Goal: Task Accomplishment & Management: Manage account settings

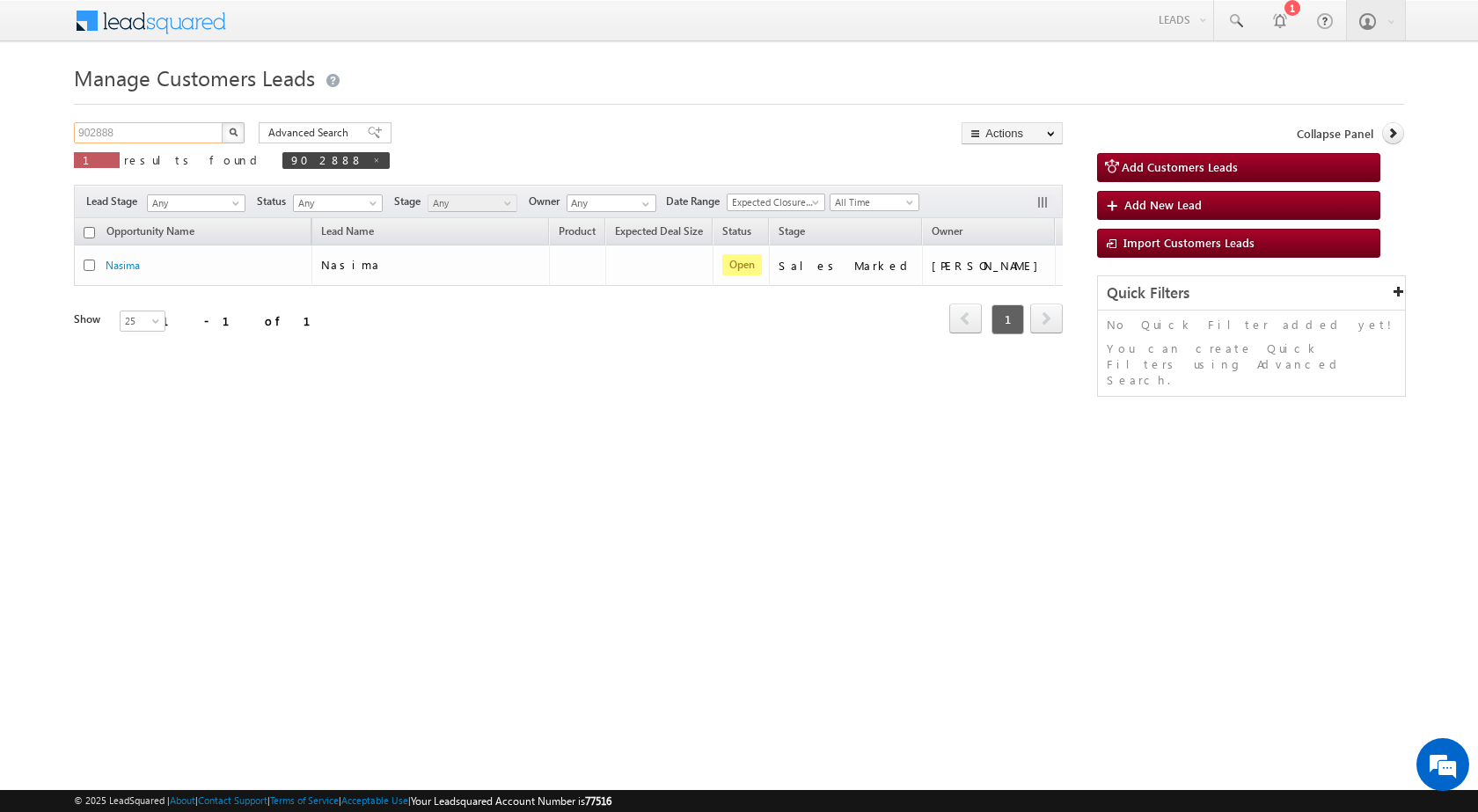
click at [96, 136] on input "902888" at bounding box center [149, 132] width 151 height 21
paste input "5777"
type input "905777"
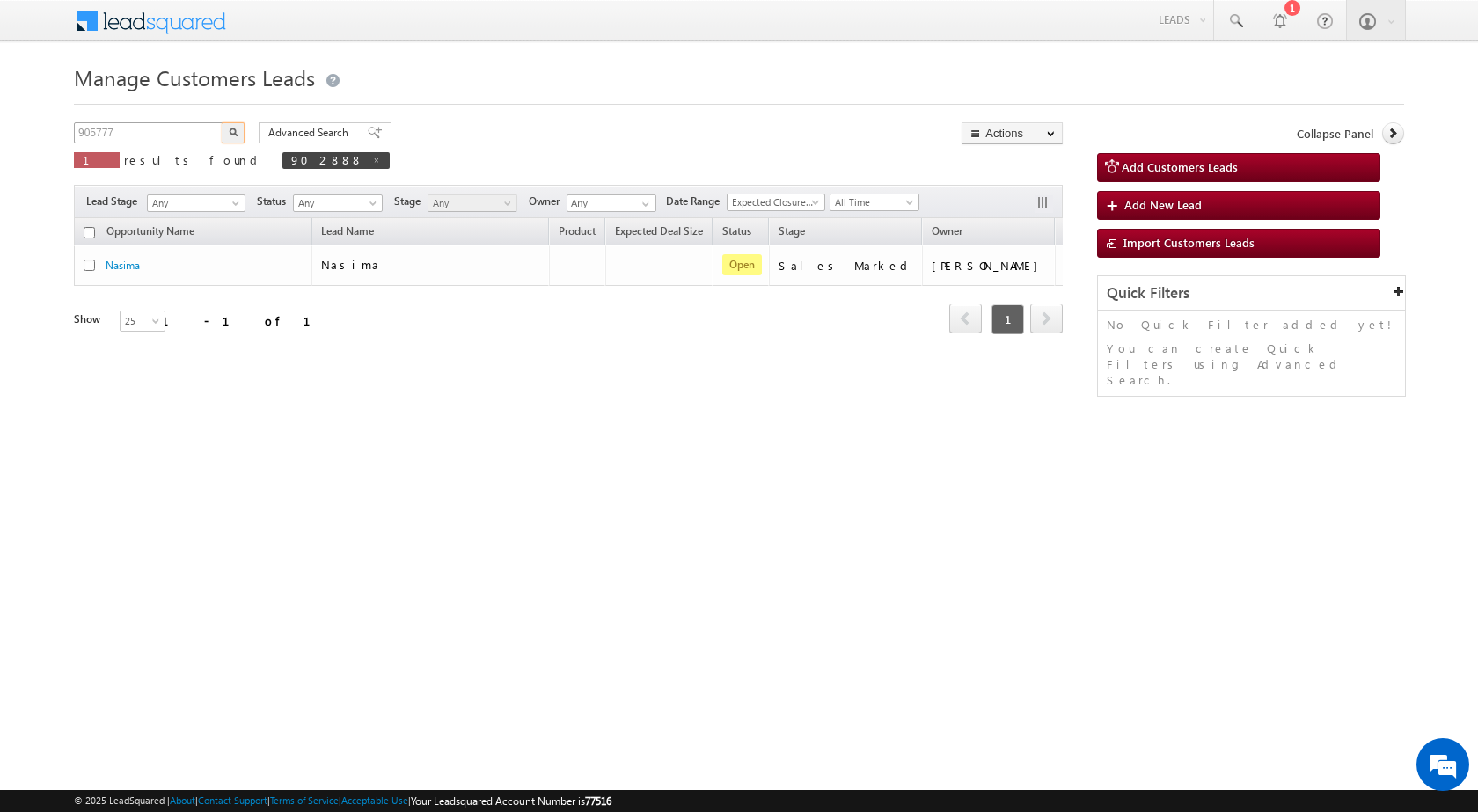
click at [222, 123] on button "button" at bounding box center [233, 132] width 23 height 21
click at [145, 135] on input "905777" at bounding box center [149, 132] width 151 height 21
click at [222, 123] on button "button" at bounding box center [233, 132] width 23 height 21
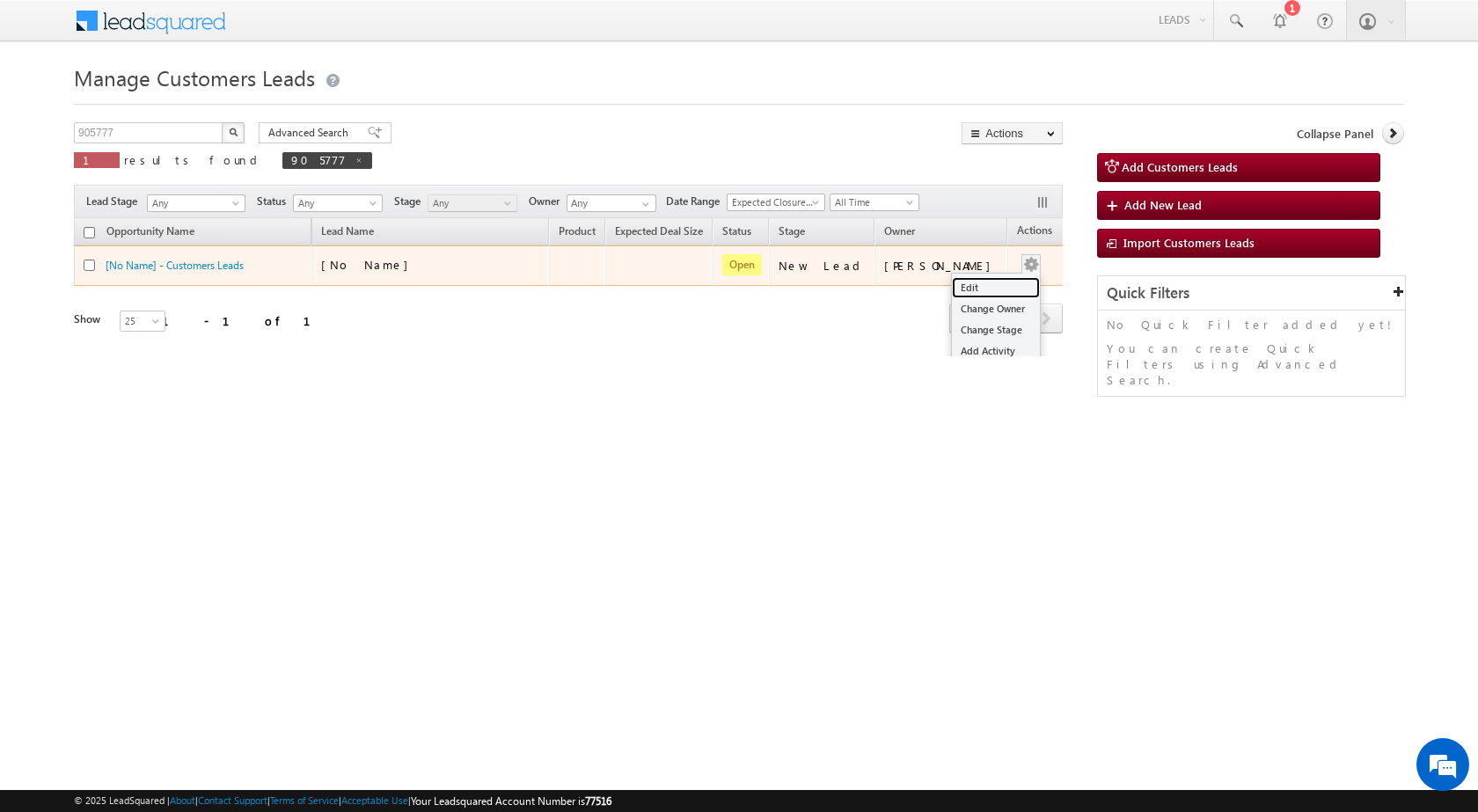
click at [980, 291] on link "Edit" at bounding box center [996, 287] width 88 height 21
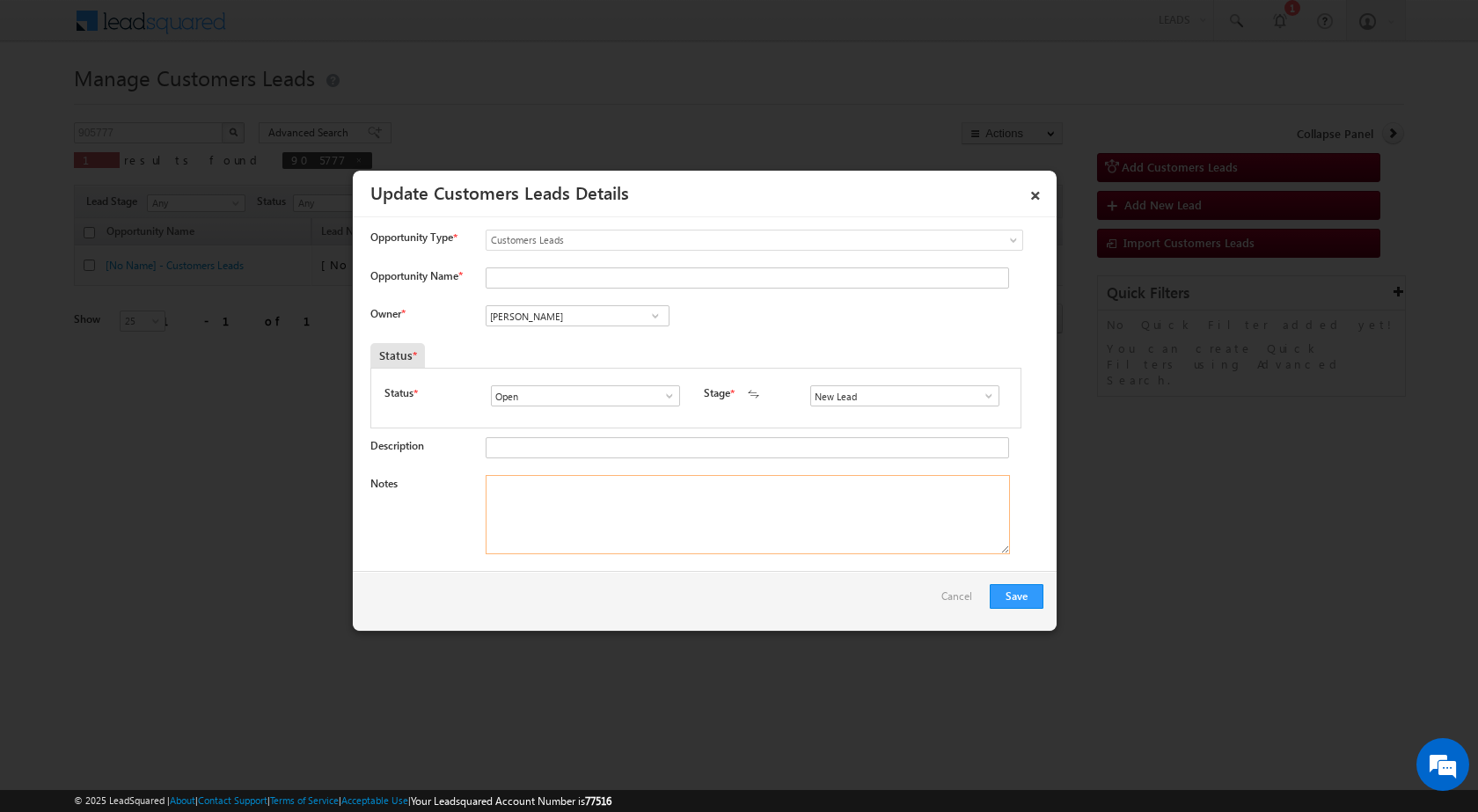
click at [706, 523] on textarea "Notes" at bounding box center [748, 515] width 525 height 79
paste textarea "905777 / [PERSON_NAME] / 9806964469 / 282007 TO AGRA / HOME PURCHASE / PV - 13 …"
type textarea "905777 / [PERSON_NAME] / 9806964469 / 282007 TO AGRA / HOME PURCHASE / PV - 13 …"
click at [987, 382] on div "Status * Open Won Lost Open Stage * New Lead Interested Pending Documents" at bounding box center [696, 397] width 651 height 60
click at [985, 392] on span at bounding box center [989, 396] width 18 height 14
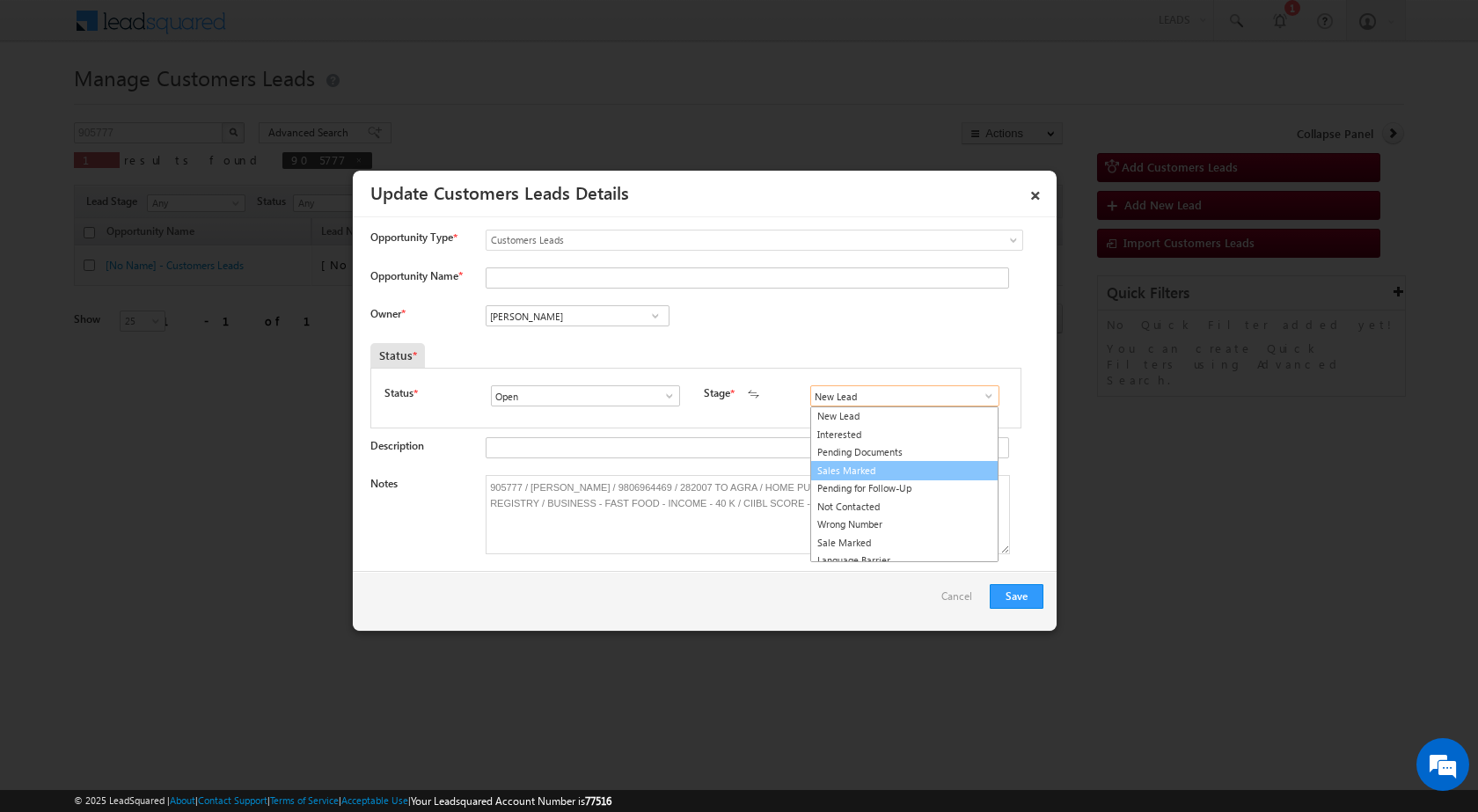
click at [916, 475] on link "Sales Marked" at bounding box center [904, 470] width 188 height 20
type input "Sales Marked"
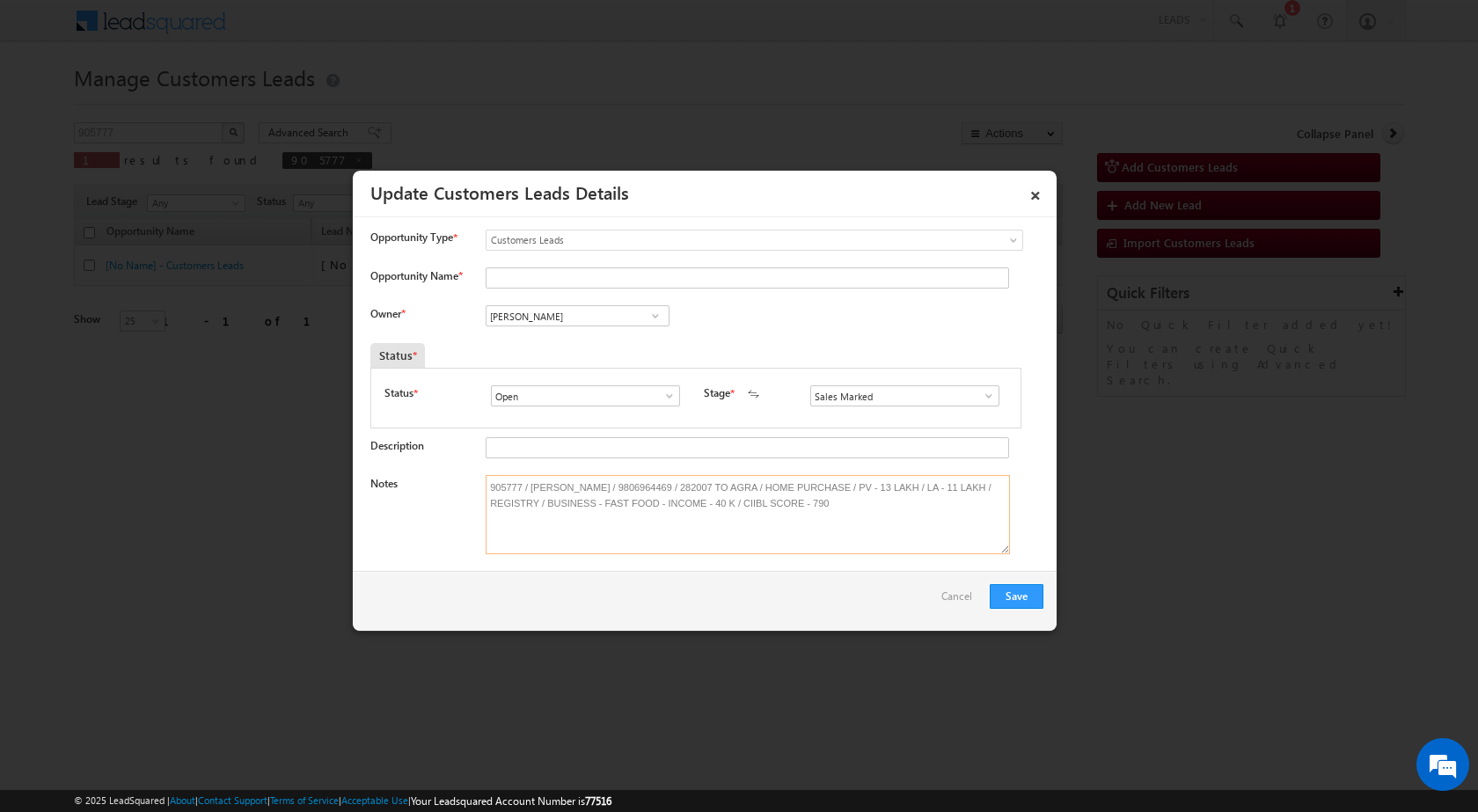
drag, startPoint x: 530, startPoint y: 486, endPoint x: 610, endPoint y: 488, distance: 80.0
click at [610, 488] on textarea "905777 / [PERSON_NAME] / 9806964469 / 282007 TO AGRA / HOME PURCHASE / PV - 13 …" at bounding box center [748, 515] width 525 height 79
click at [530, 276] on input "Opportunity Name *" at bounding box center [748, 278] width 524 height 21
paste input "[PERSON_NAME]"
type input "[PERSON_NAME]"
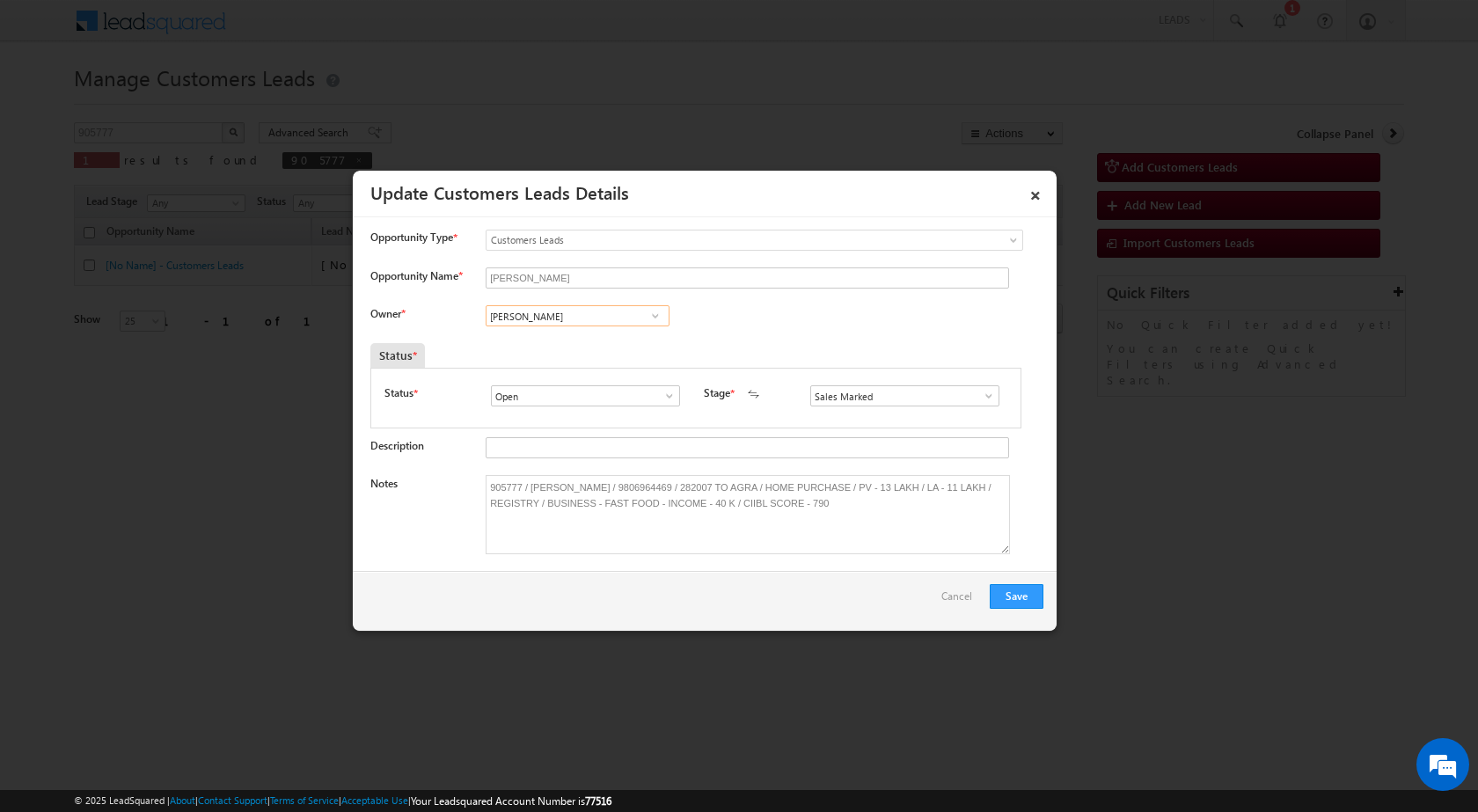
click at [583, 317] on input "[PERSON_NAME]" at bounding box center [578, 315] width 184 height 21
paste input "[EMAIL_ADDRESS][PERSON_NAME][DOMAIN_NAME]"
click at [574, 344] on span "[EMAIL_ADDRESS][PERSON_NAME][DOMAIN_NAME]" at bounding box center [572, 351] width 159 height 14
type input "[PERSON_NAME]"
click at [1016, 601] on button "Save" at bounding box center [1017, 596] width 54 height 24
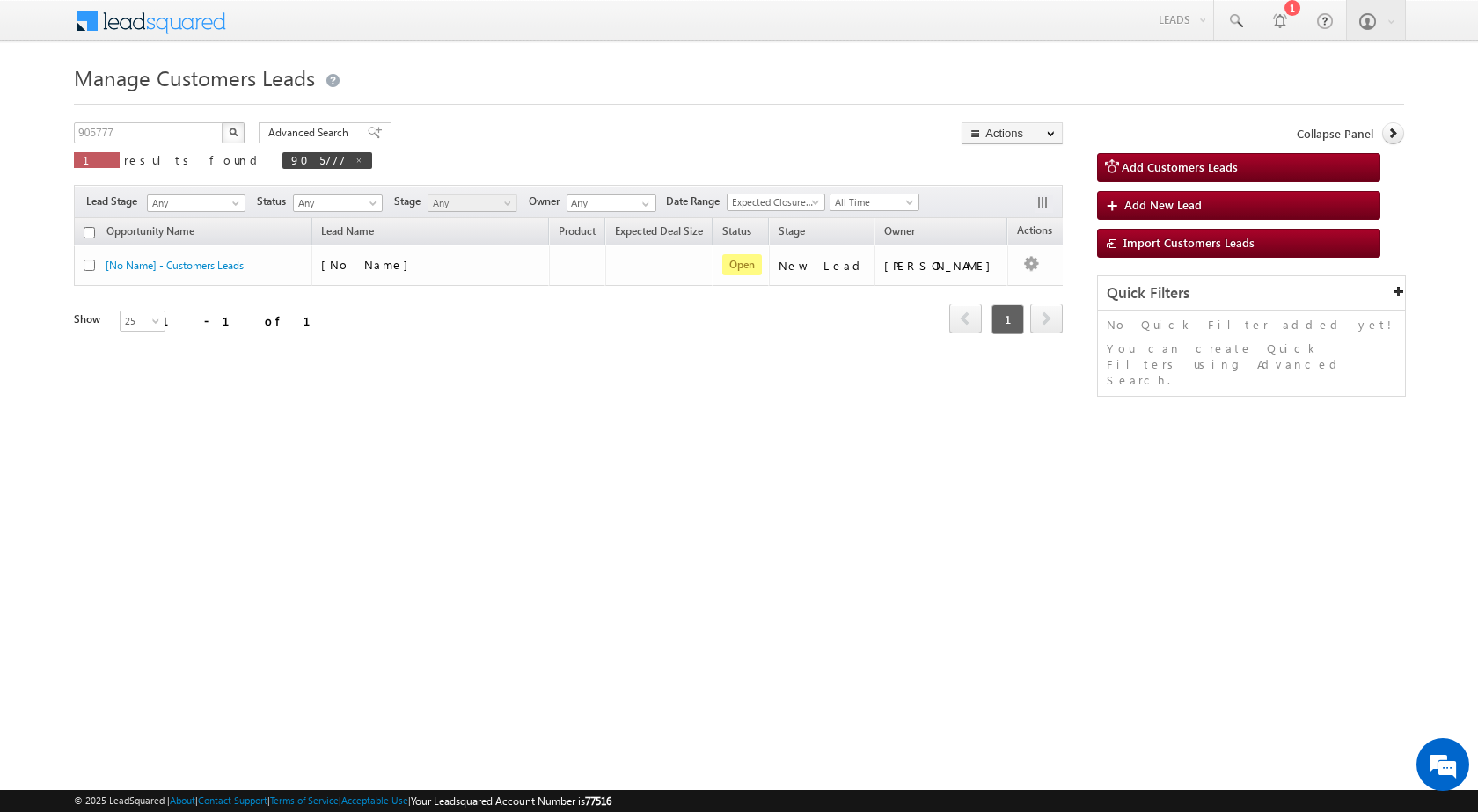
click at [392, 415] on div "Manage Customers Leads Customers Leads updated successfully. 905777 X 1 results…" at bounding box center [739, 278] width 1330 height 440
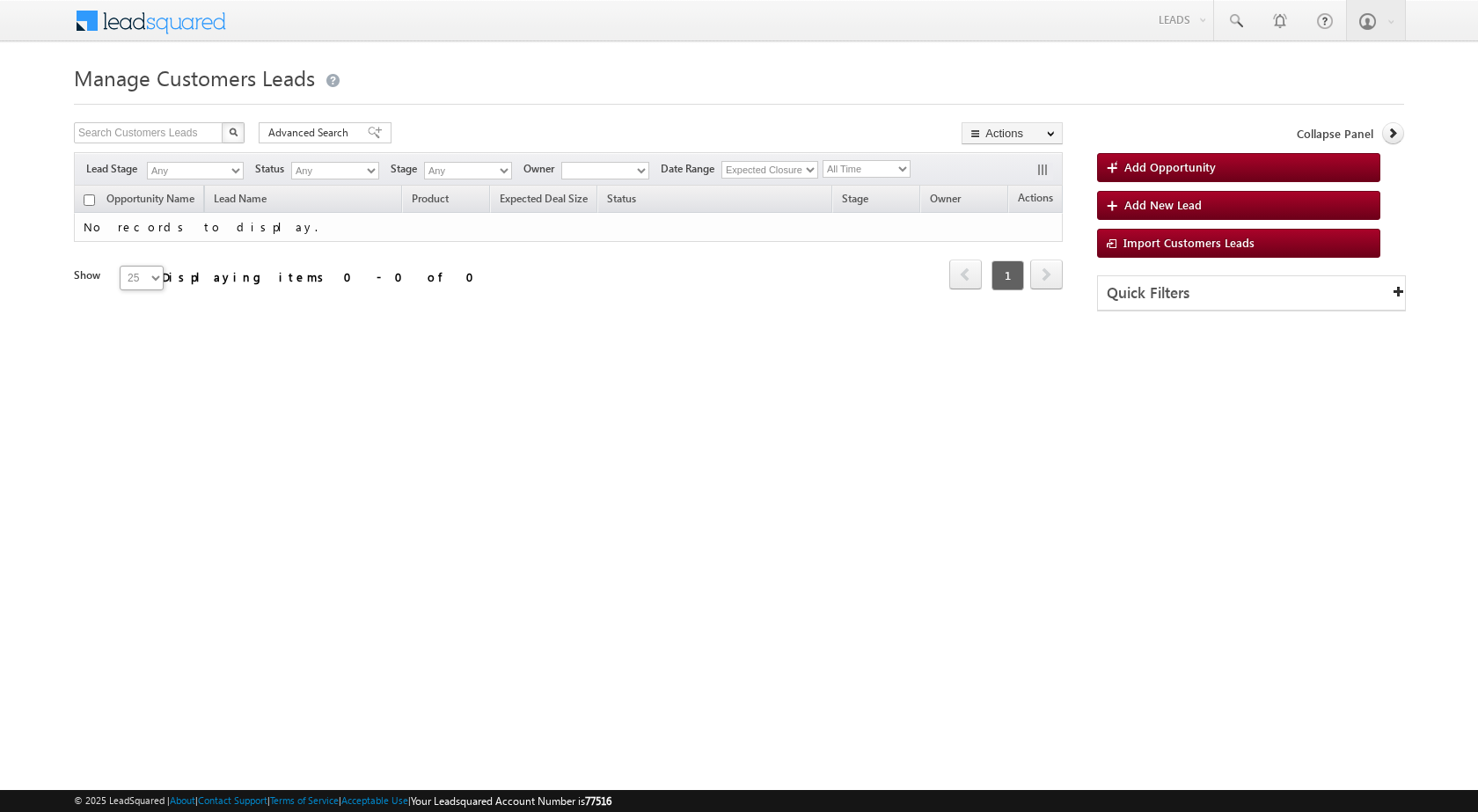
type input "905777"
